Goal: Task Accomplishment & Management: Complete application form

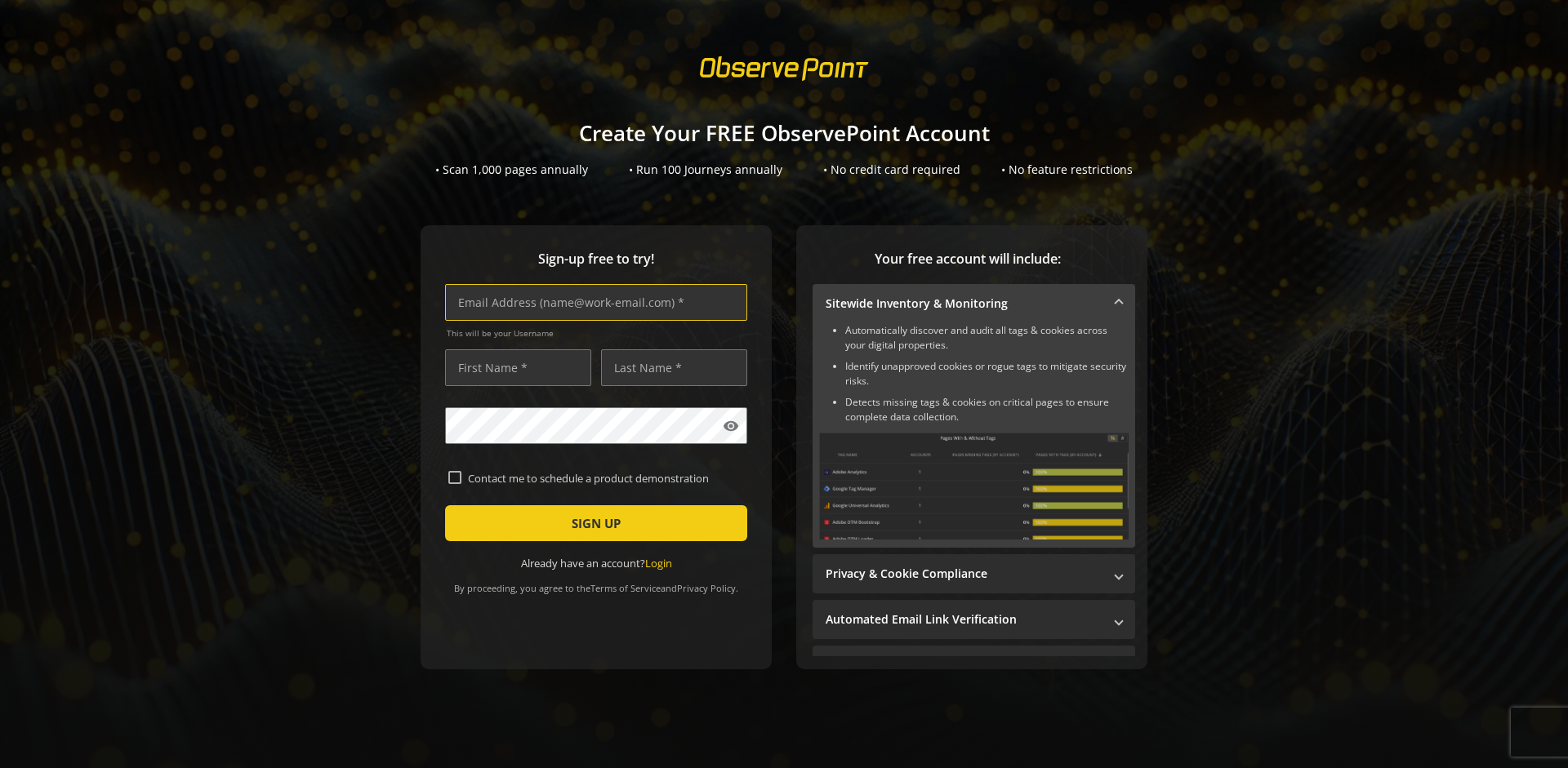
click at [592, 302] on input "text" at bounding box center [596, 302] width 302 height 37
type input "[EMAIL_ADDRESS][DOMAIN_NAME]"
click at [514, 367] on input "text" at bounding box center [518, 368] width 146 height 37
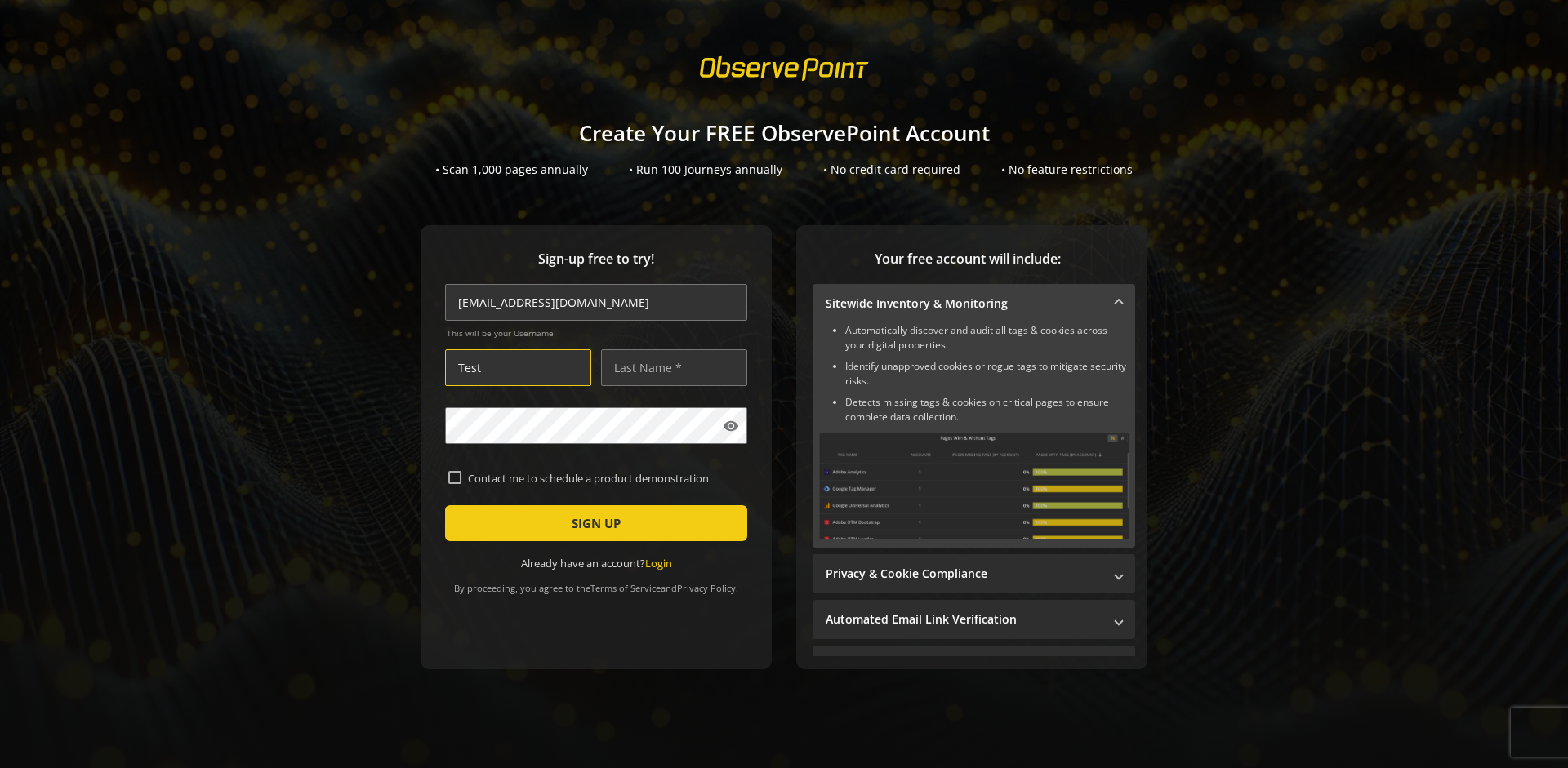
type input "Test"
click at [670, 367] on input "text" at bounding box center [674, 368] width 146 height 37
type input "Test"
click at [592, 523] on span "SIGN UP" at bounding box center [597, 523] width 49 height 29
